Goal: Find contact information: Find contact information

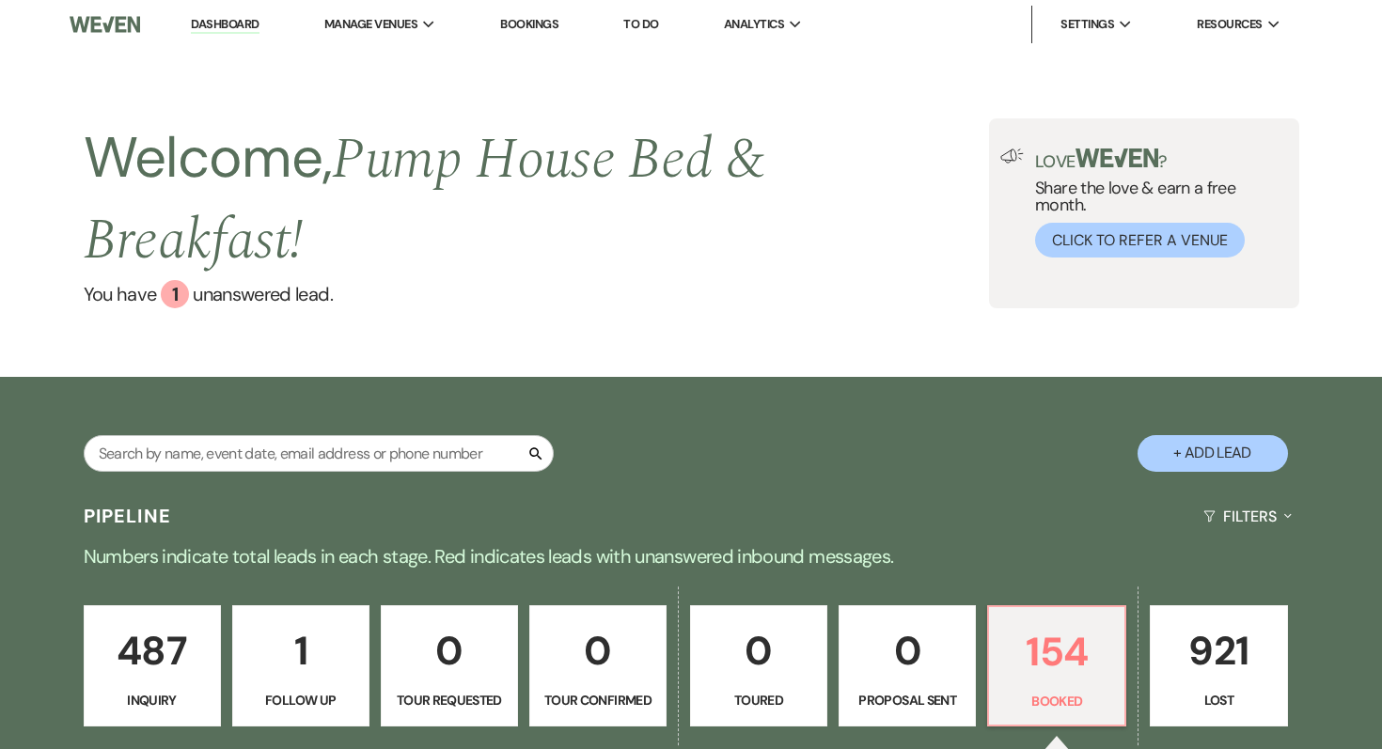
select select "7"
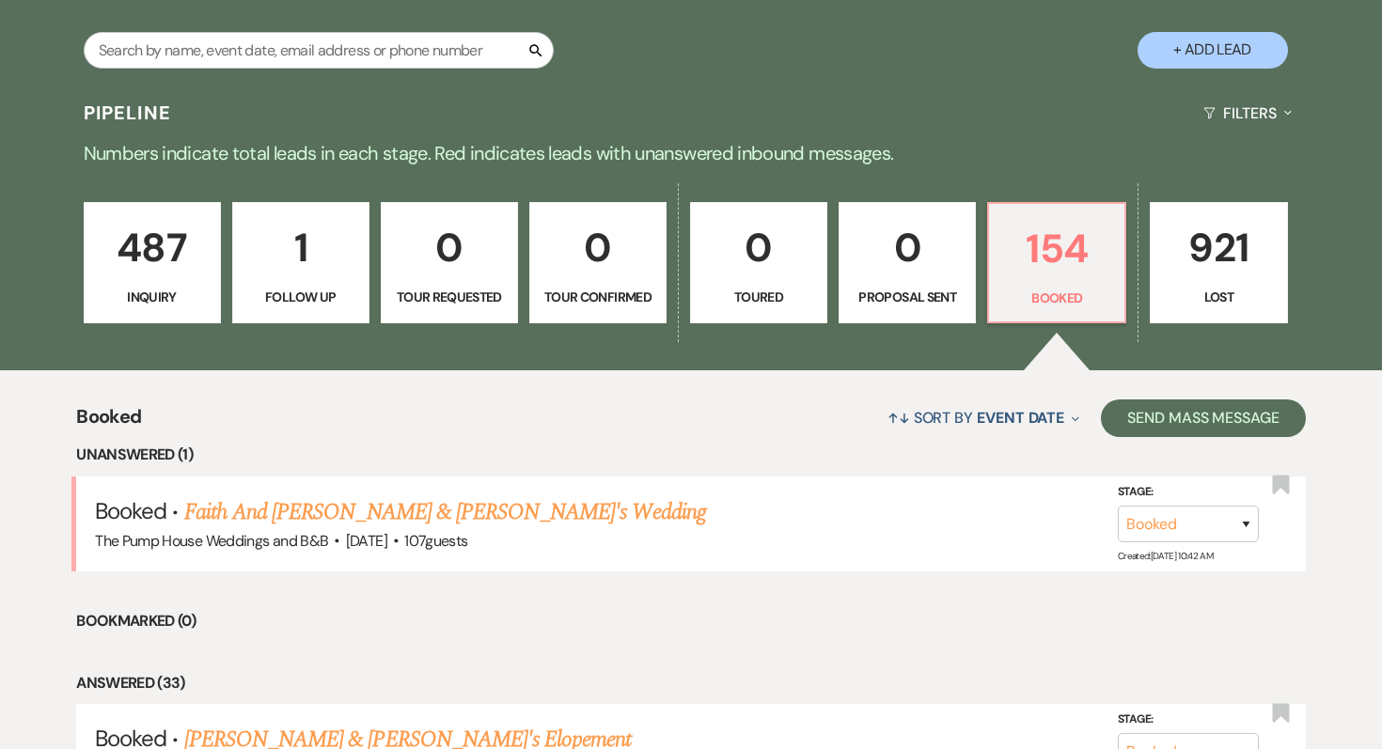
scroll to position [572, 0]
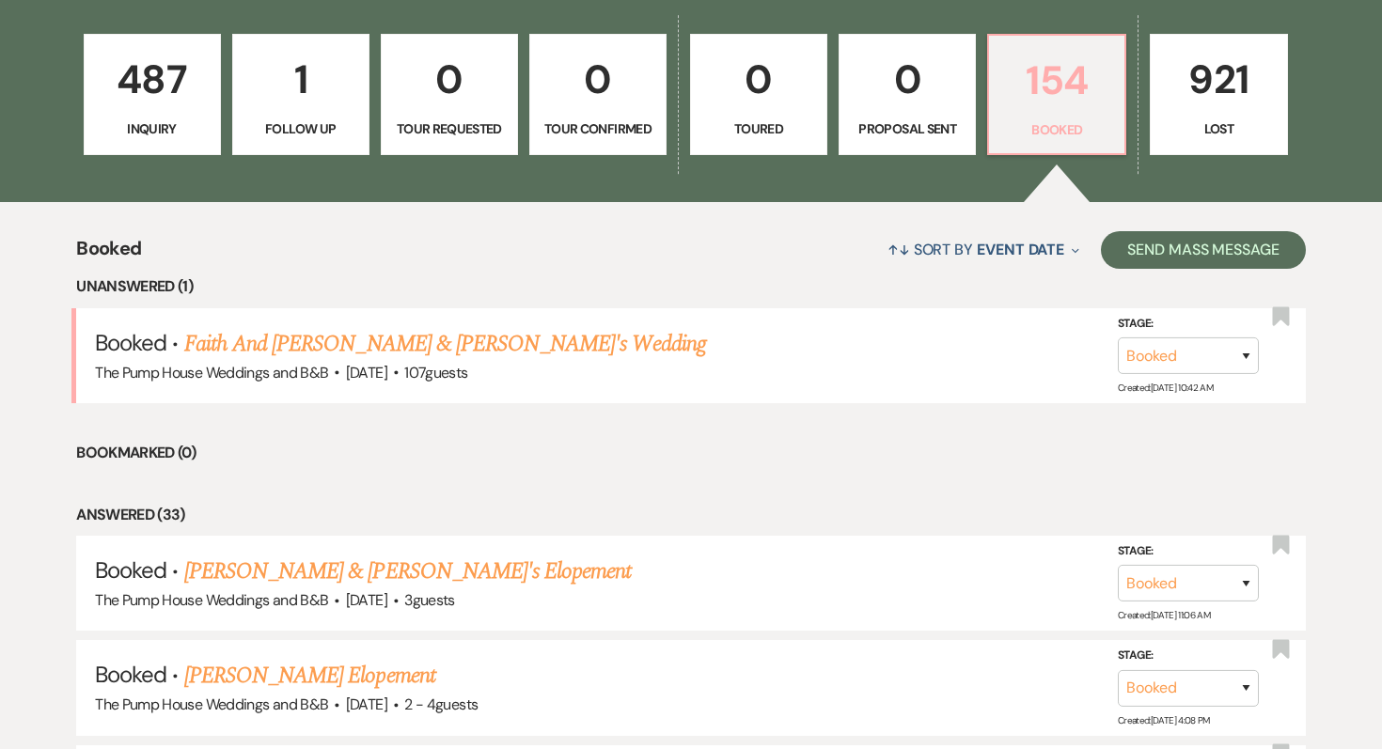
click at [1017, 99] on p "154" at bounding box center [1056, 80] width 113 height 63
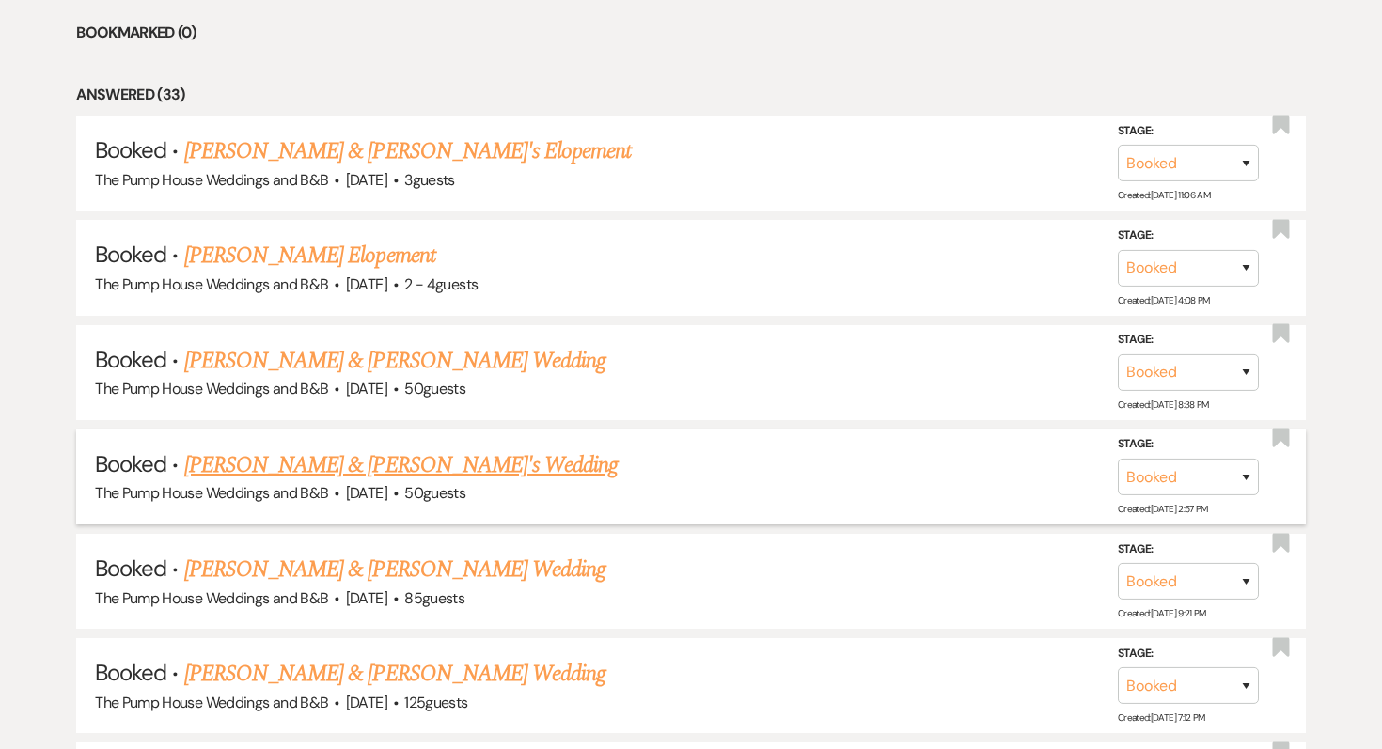
scroll to position [1046, 0]
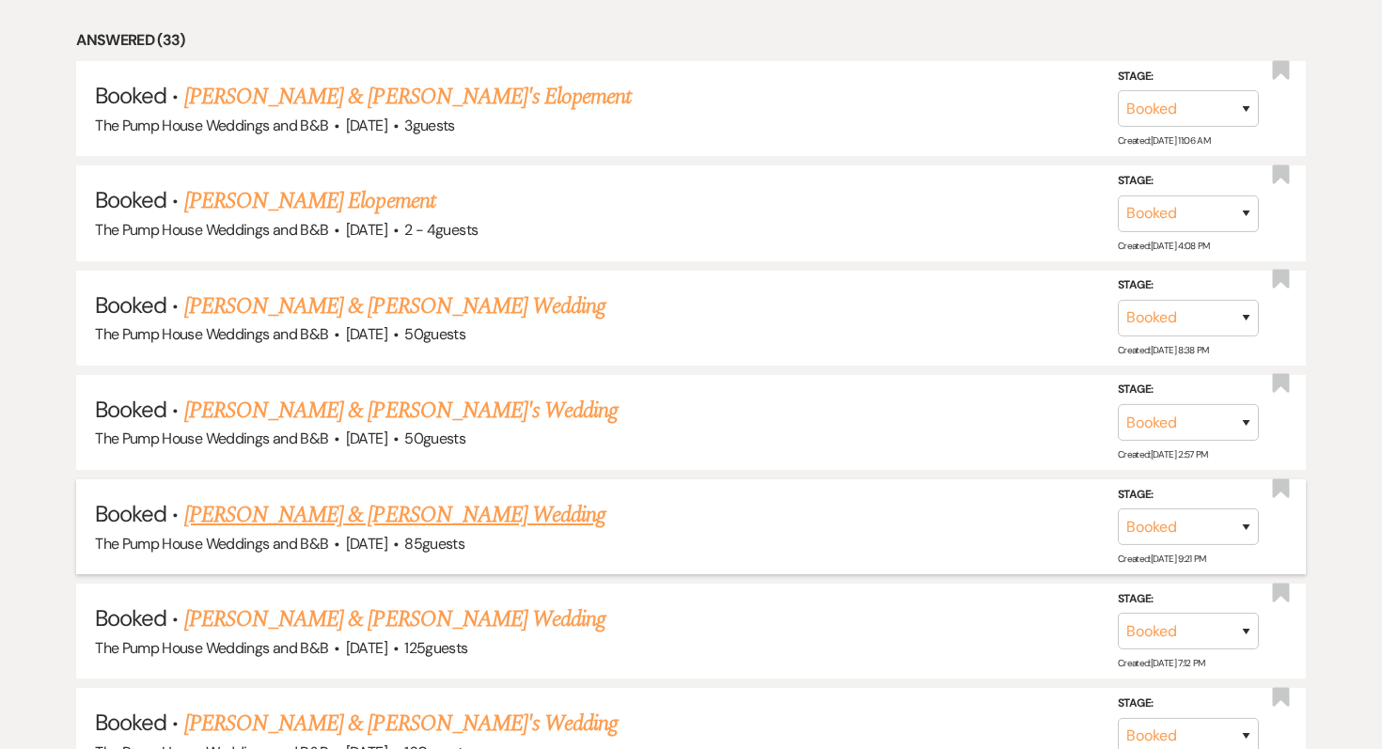
click at [335, 508] on link "[PERSON_NAME] & [PERSON_NAME] Wedding" at bounding box center [394, 515] width 421 height 34
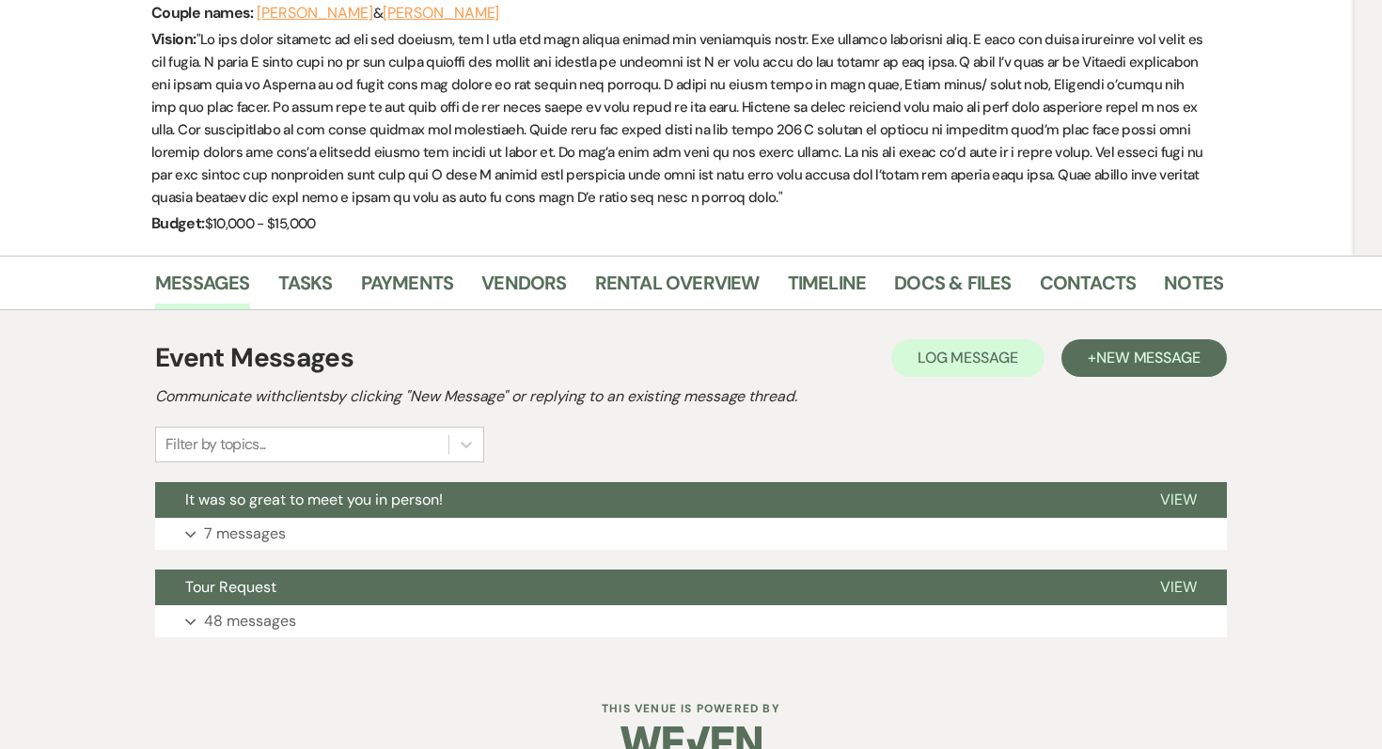
scroll to position [302, 0]
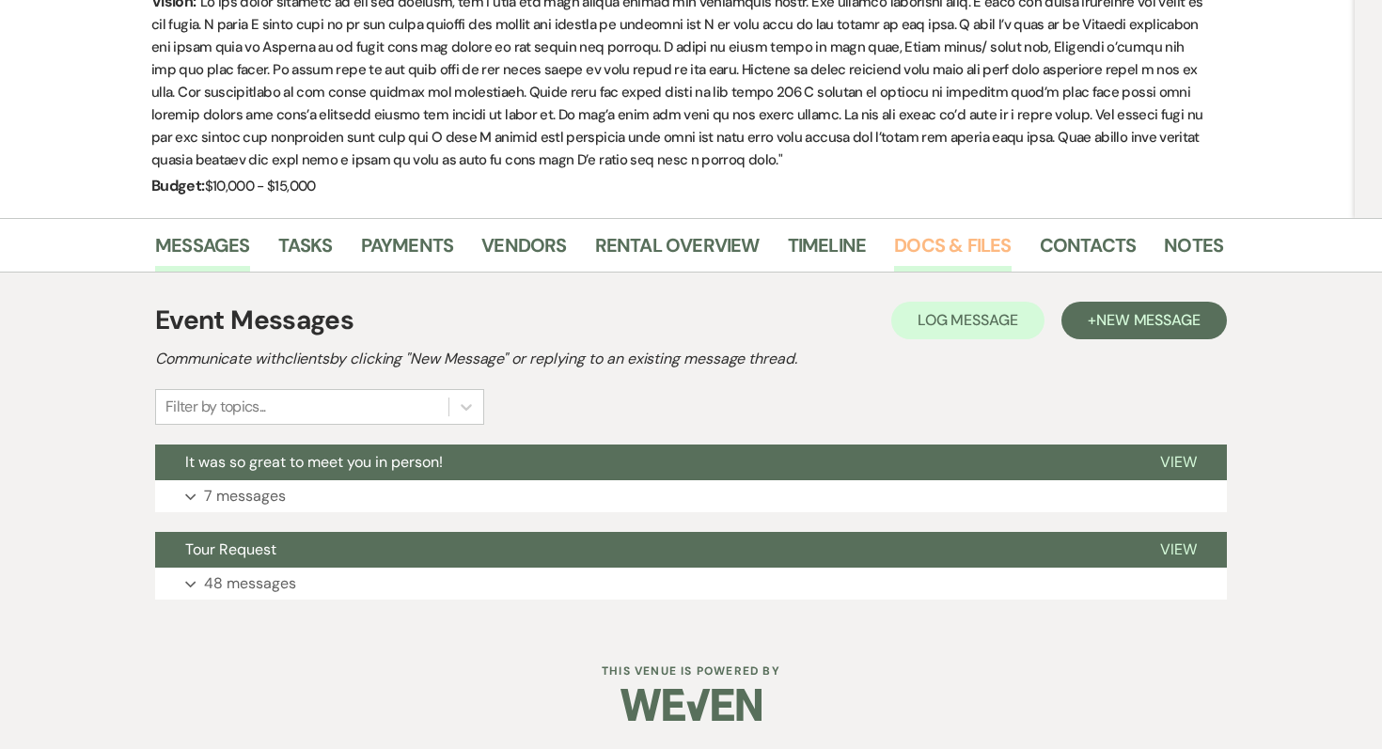
click at [918, 245] on link "Docs & Files" at bounding box center [952, 250] width 117 height 41
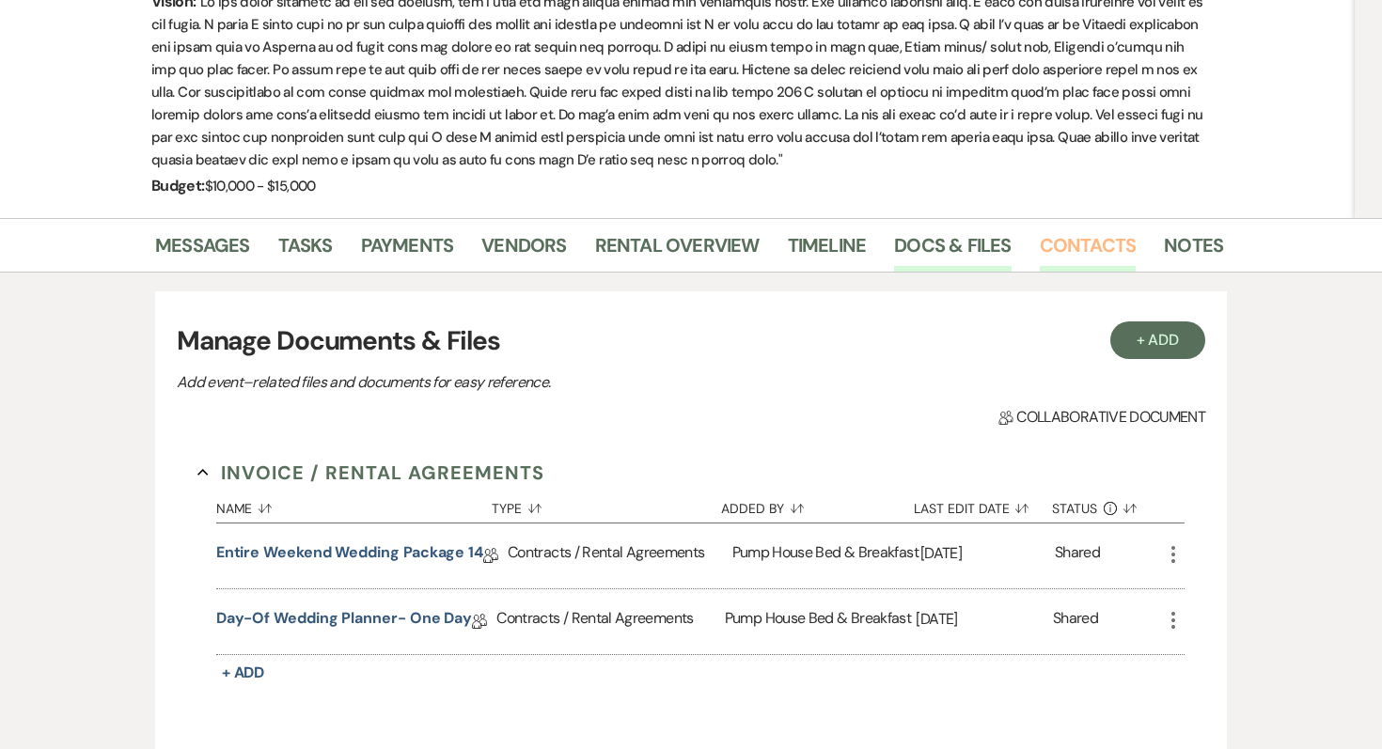
click at [1058, 241] on link "Contacts" at bounding box center [1088, 250] width 97 height 41
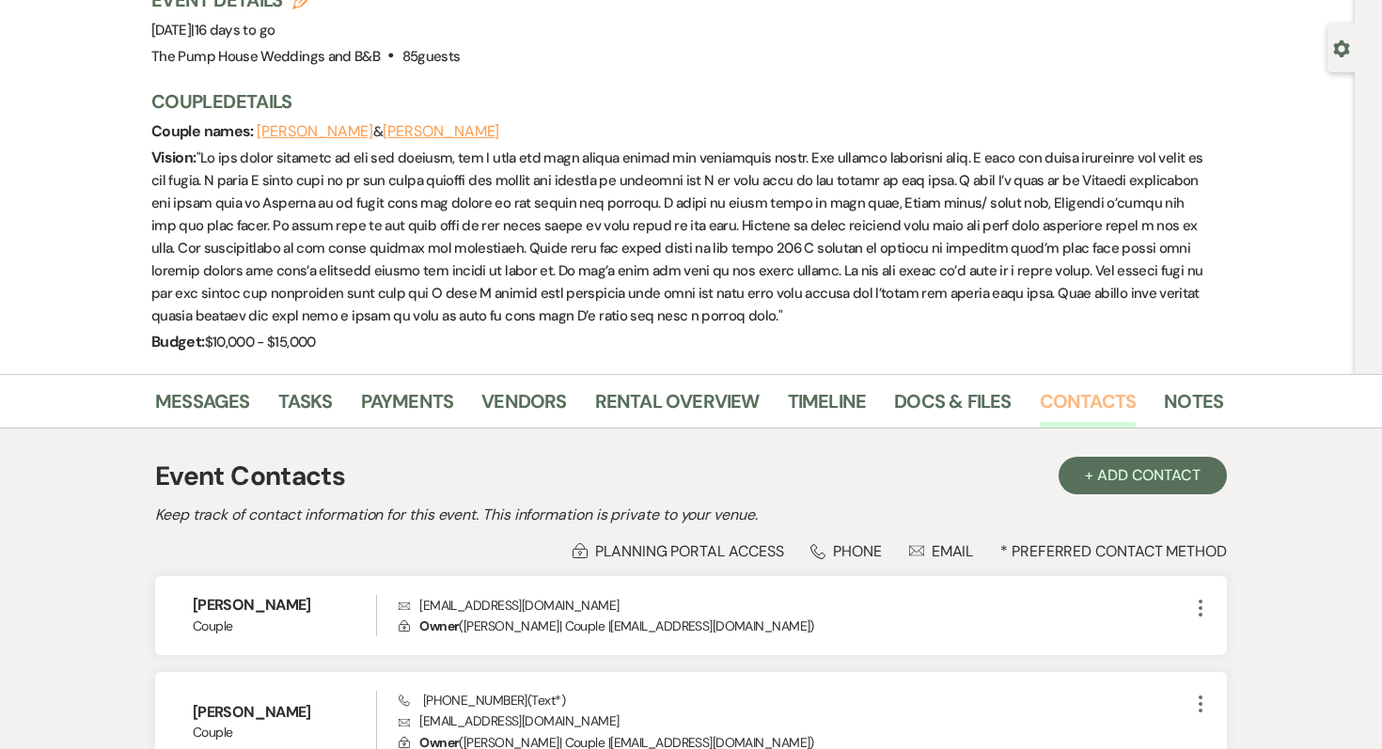
scroll to position [335, 0]
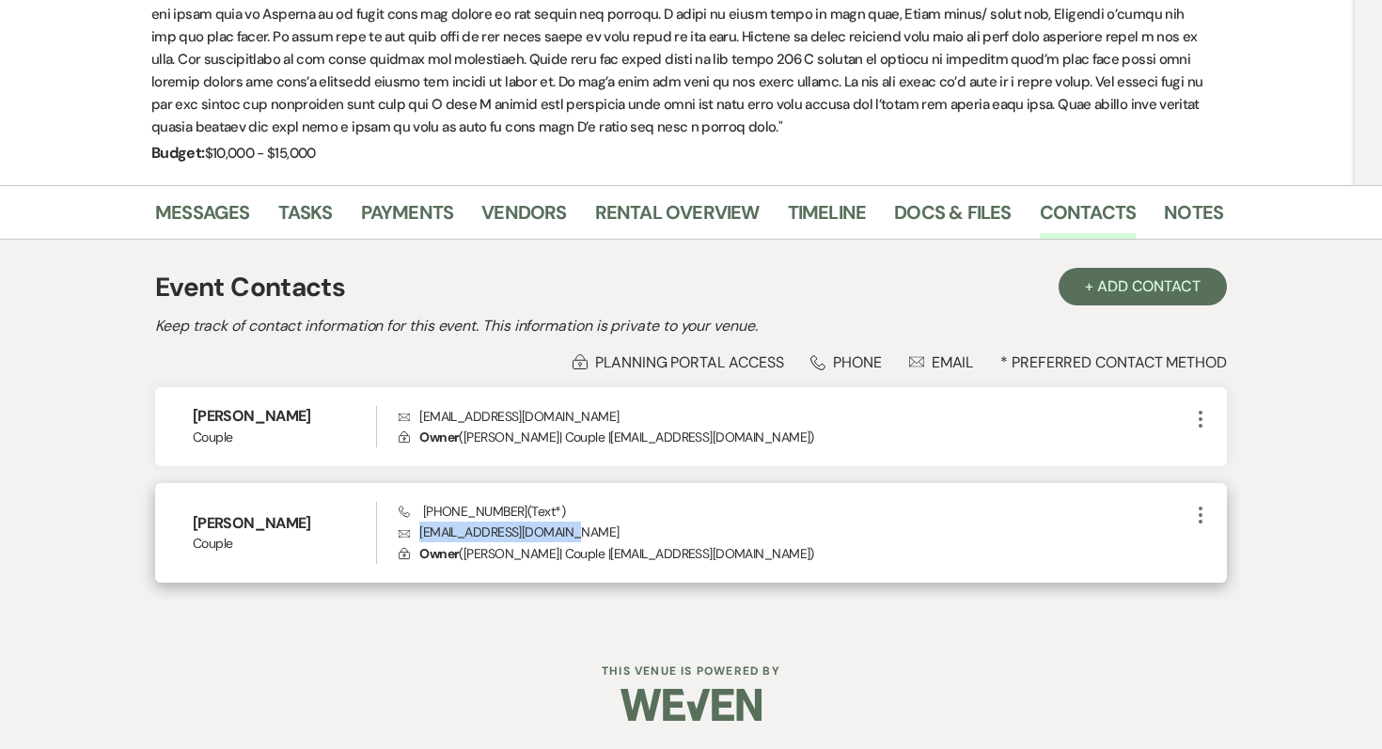
drag, startPoint x: 584, startPoint y: 533, endPoint x: 422, endPoint y: 534, distance: 161.7
click at [422, 534] on p "Envelope [EMAIL_ADDRESS][DOMAIN_NAME]" at bounding box center [794, 532] width 791 height 21
copy p "[EMAIL_ADDRESS][DOMAIN_NAME]"
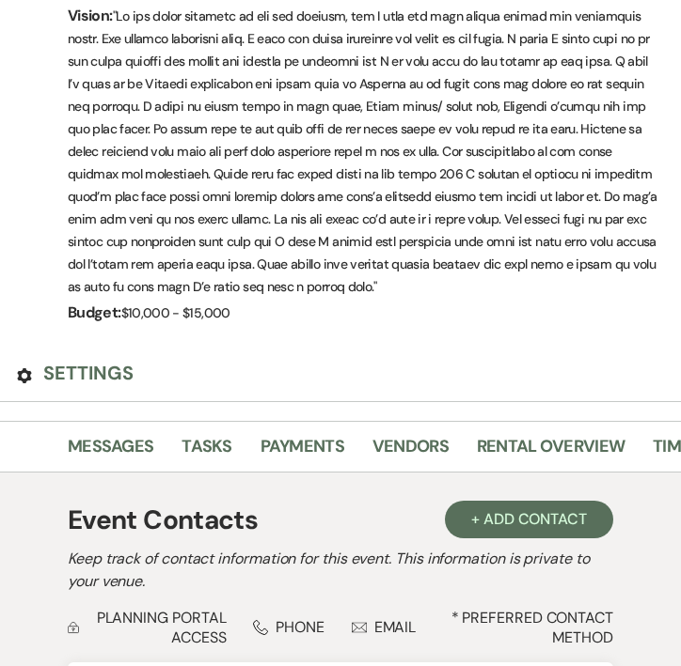
scroll to position [410, 0]
